Goal: Transaction & Acquisition: Purchase product/service

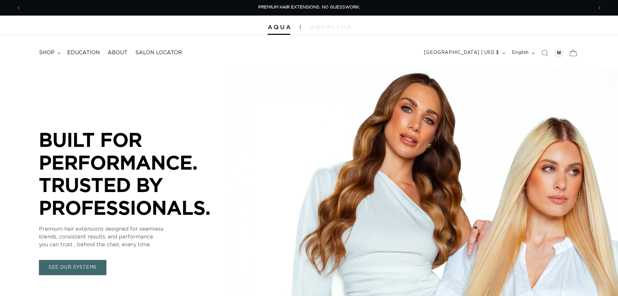
click at [573, 59] on icon at bounding box center [573, 52] width 15 height 15
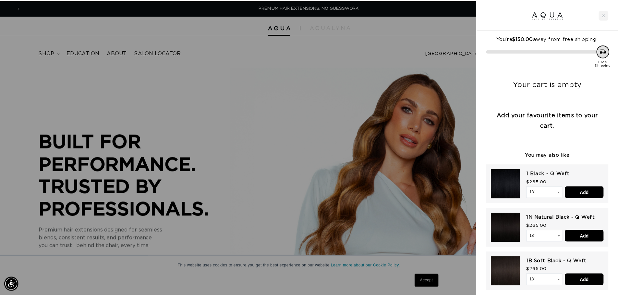
scroll to position [0, 577]
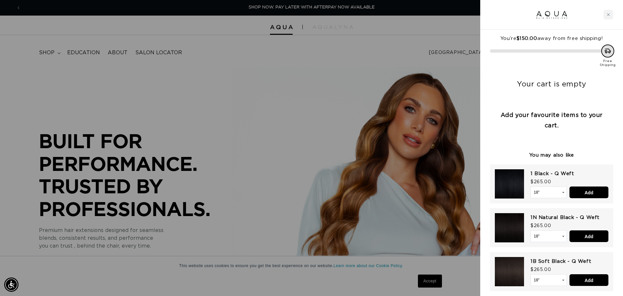
click at [50, 53] on div at bounding box center [311, 148] width 623 height 296
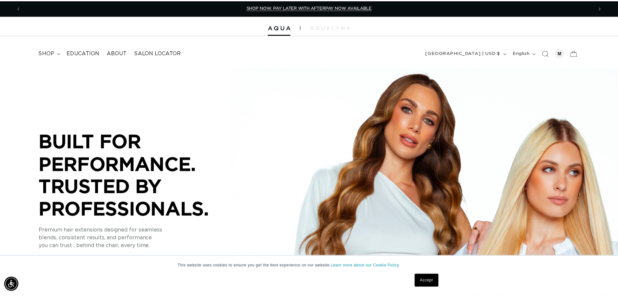
scroll to position [0, 572]
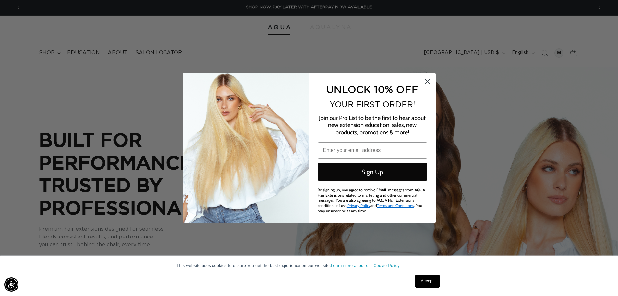
click at [47, 55] on div "Close dialog UNLOCK 10% OFF YOUR FIRST ORDER! Join our Pro List to be the first…" at bounding box center [309, 148] width 618 height 296
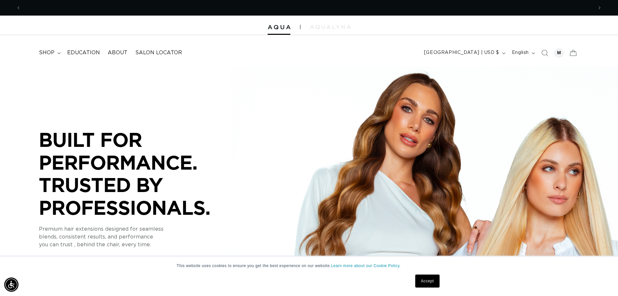
scroll to position [0, 1145]
click at [49, 54] on span "shop" at bounding box center [47, 52] width 16 height 7
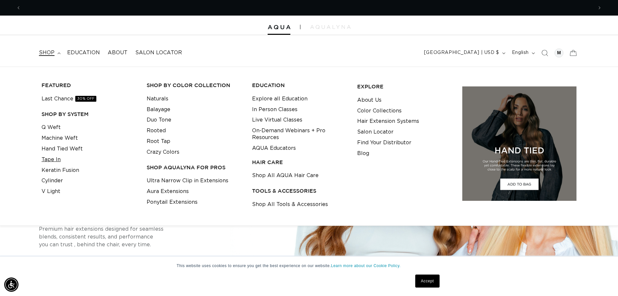
click at [51, 162] on link "Tape In" at bounding box center [51, 159] width 19 height 11
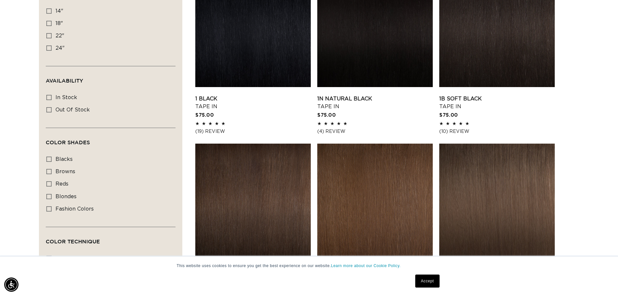
scroll to position [0, 1145]
click at [50, 22] on icon at bounding box center [48, 23] width 5 height 5
click at [50, 22] on input "18" 18" (49 products)" at bounding box center [48, 23] width 5 height 5
checkbox input "true"
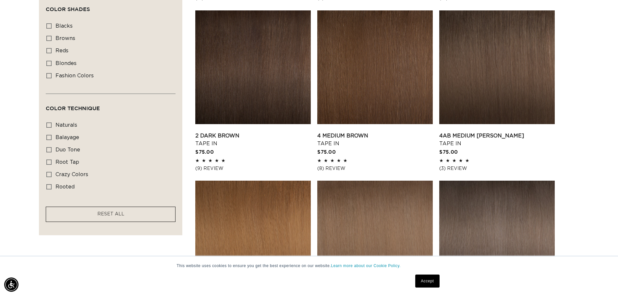
scroll to position [0, 1145]
click at [49, 161] on icon at bounding box center [48, 161] width 5 height 5
click at [49, 161] on input "root tap root tap (6 products)" at bounding box center [48, 161] width 5 height 5
checkbox input "true"
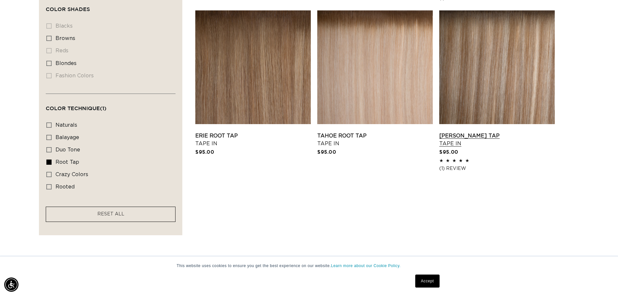
scroll to position [0, 572]
click at [451, 145] on link "Victoria Root Tap Tape In" at bounding box center [498, 140] width 116 height 16
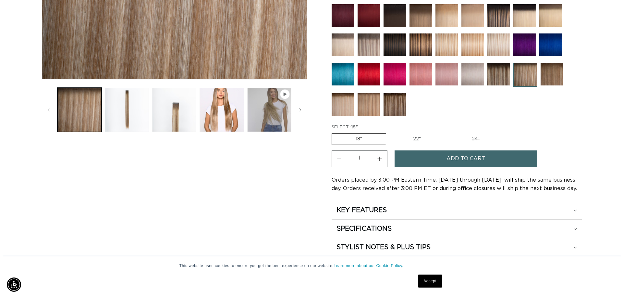
scroll to position [0, 1145]
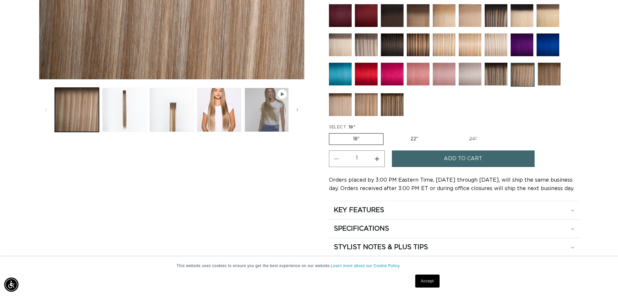
click at [433, 164] on button "Add to cart" at bounding box center [463, 158] width 143 height 17
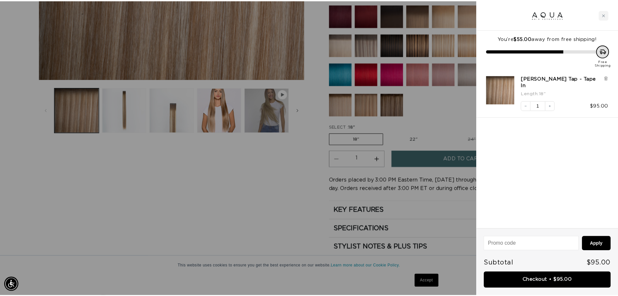
scroll to position [0, 1154]
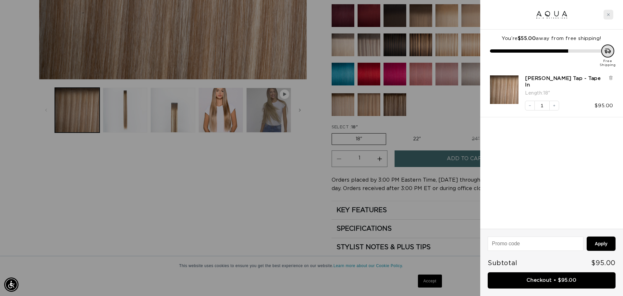
click at [607, 11] on div "Close cart" at bounding box center [609, 15] width 10 height 10
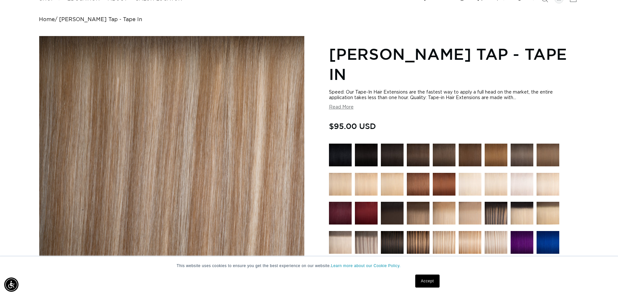
scroll to position [0, 0]
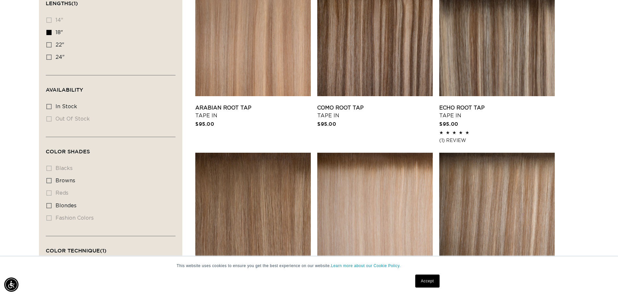
scroll to position [246, 0]
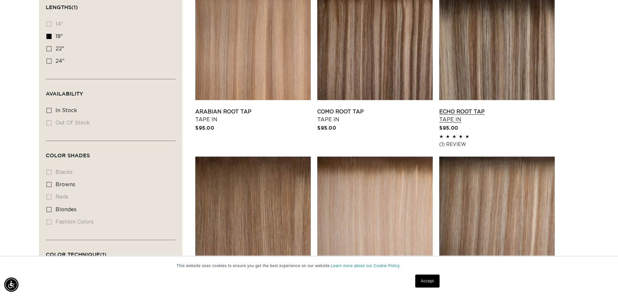
click at [493, 108] on link "Echo Root Tap Tape In" at bounding box center [498, 116] width 116 height 16
